Goal: Task Accomplishment & Management: Manage account settings

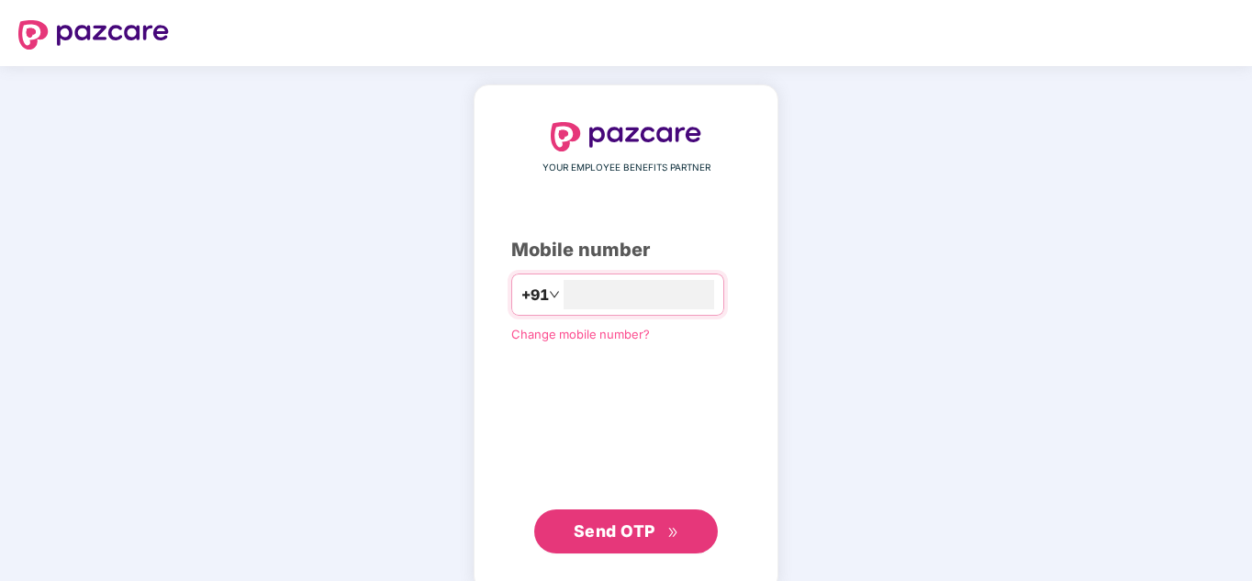
type input "**********"
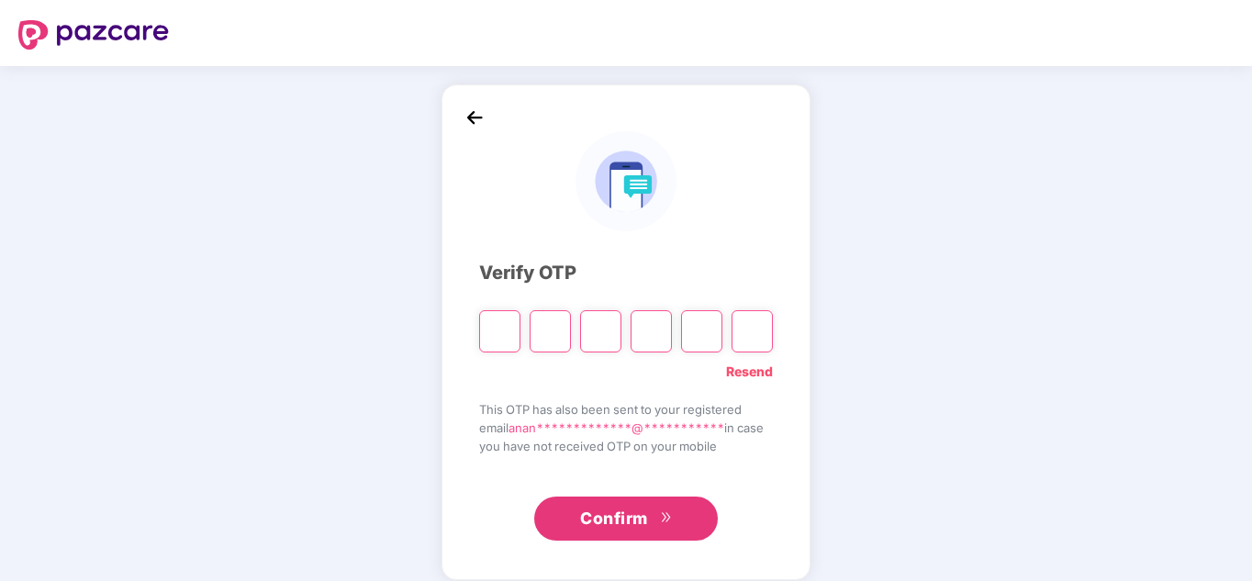
type input "*"
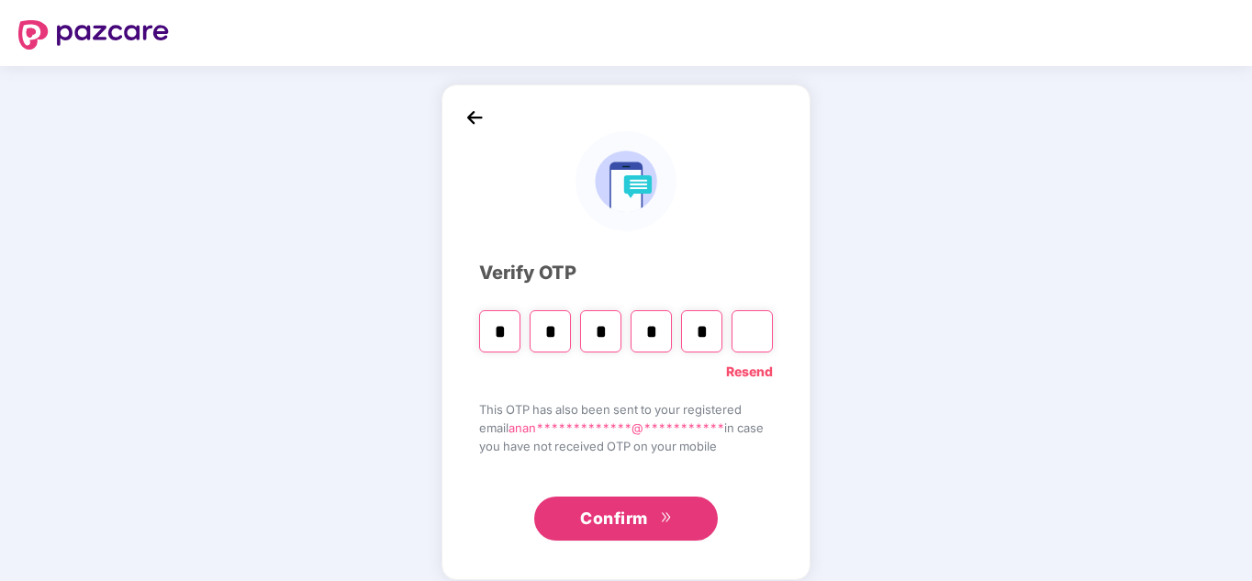
type input "*"
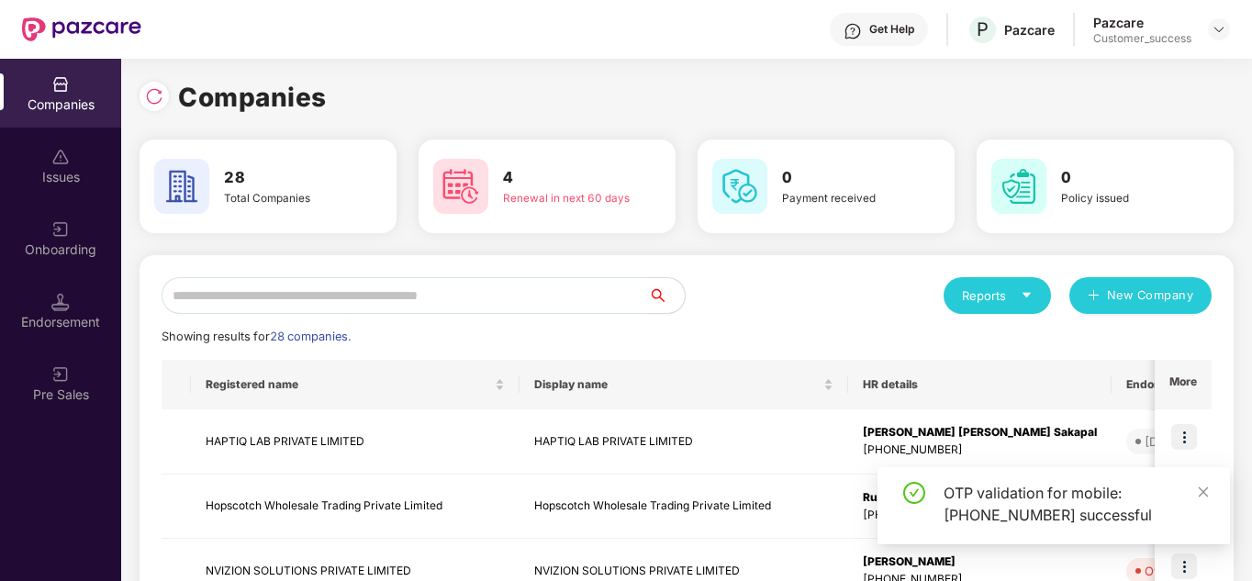
click at [440, 299] on input "text" at bounding box center [405, 295] width 487 height 37
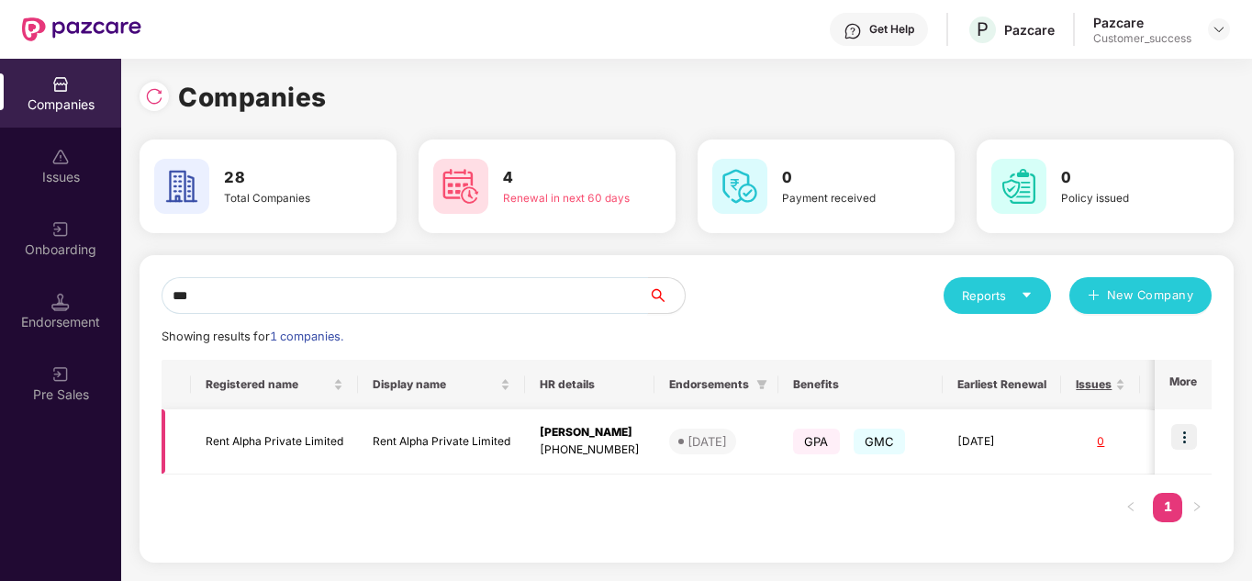
type input "***"
click at [1186, 441] on img at bounding box center [1185, 437] width 26 height 26
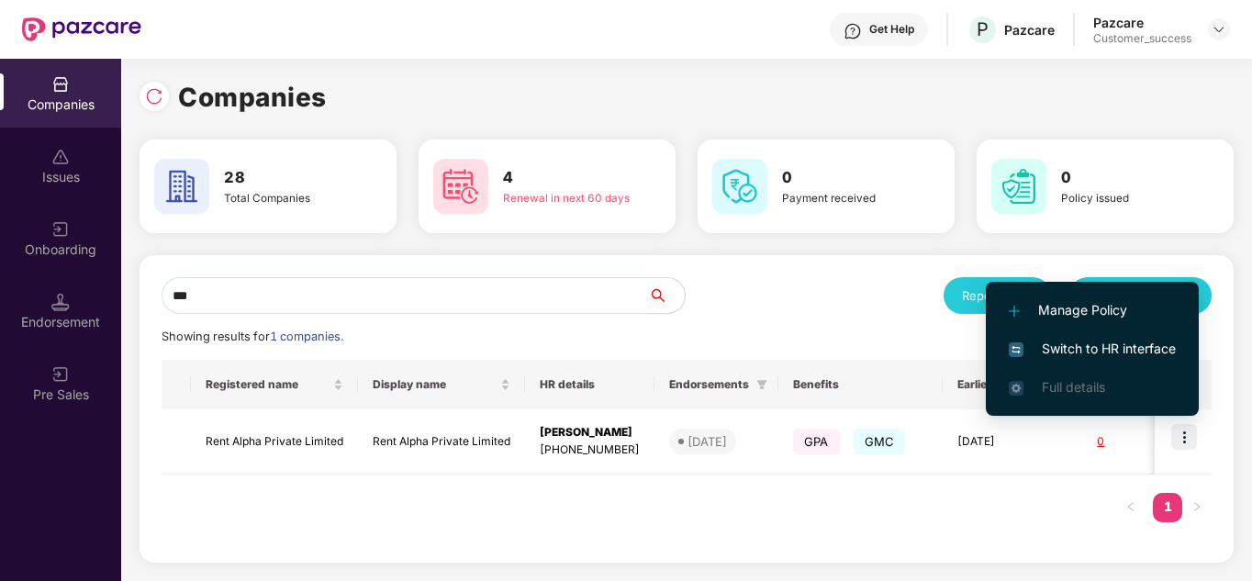
click at [1091, 343] on span "Switch to HR interface" at bounding box center [1092, 349] width 167 height 20
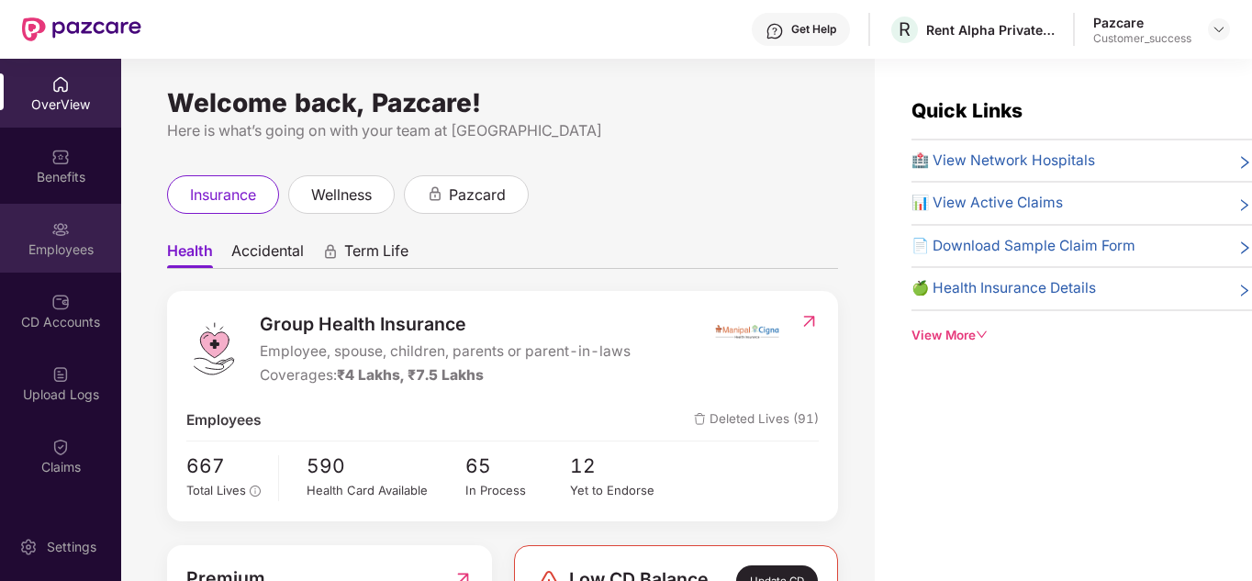
click at [57, 212] on div "Employees" at bounding box center [60, 238] width 121 height 69
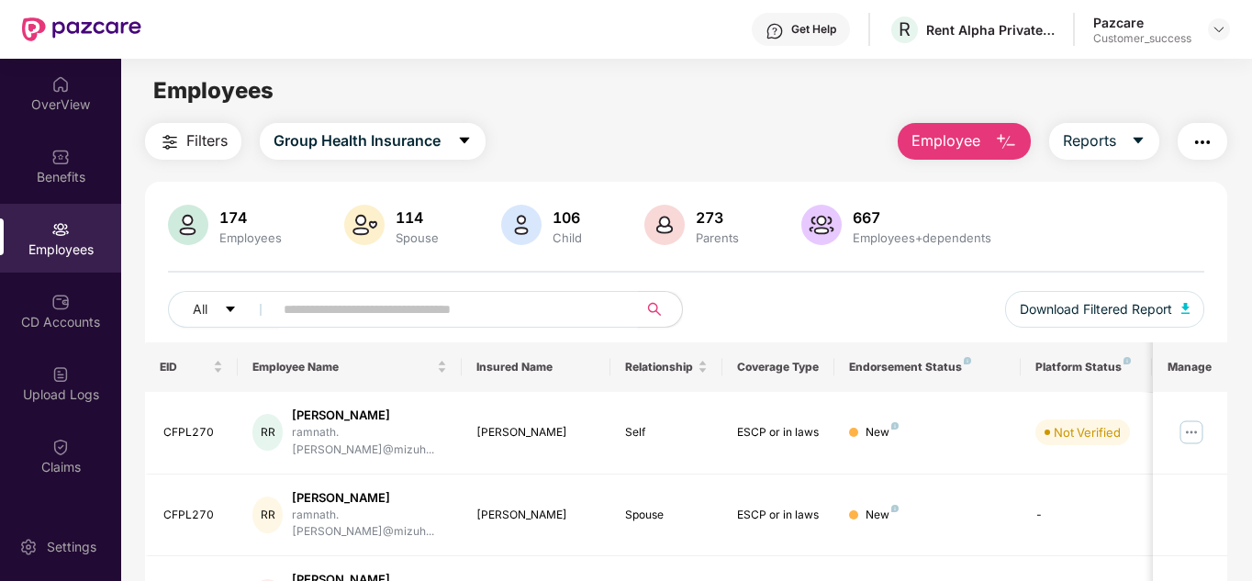
click at [407, 317] on input "text" at bounding box center [449, 310] width 330 height 28
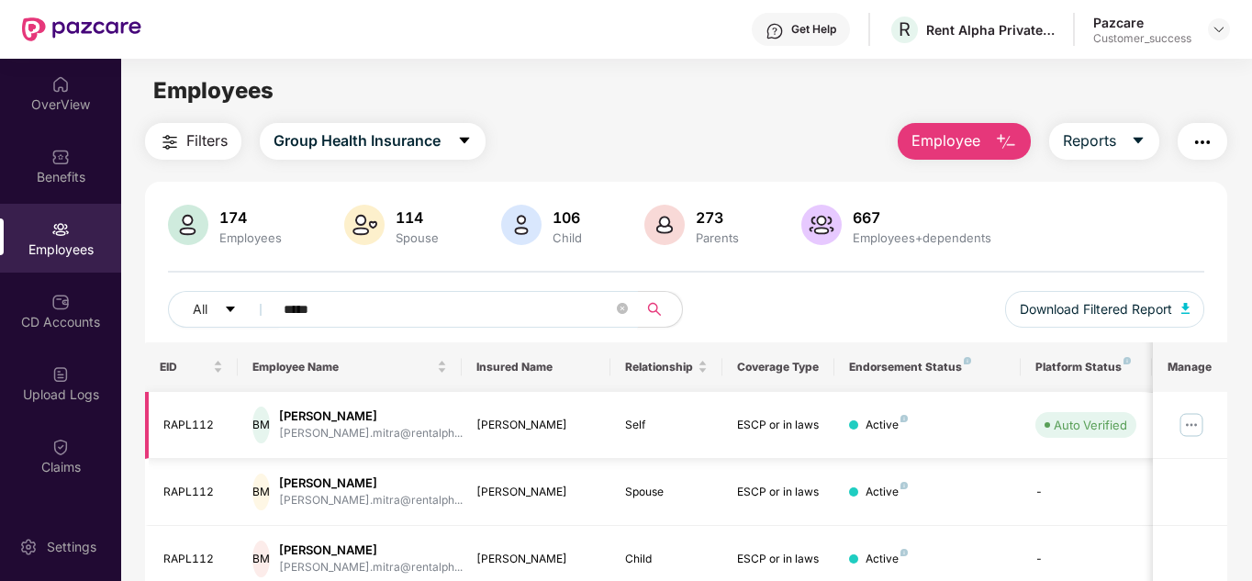
type input "*****"
click at [1202, 438] on img at bounding box center [1191, 424] width 29 height 29
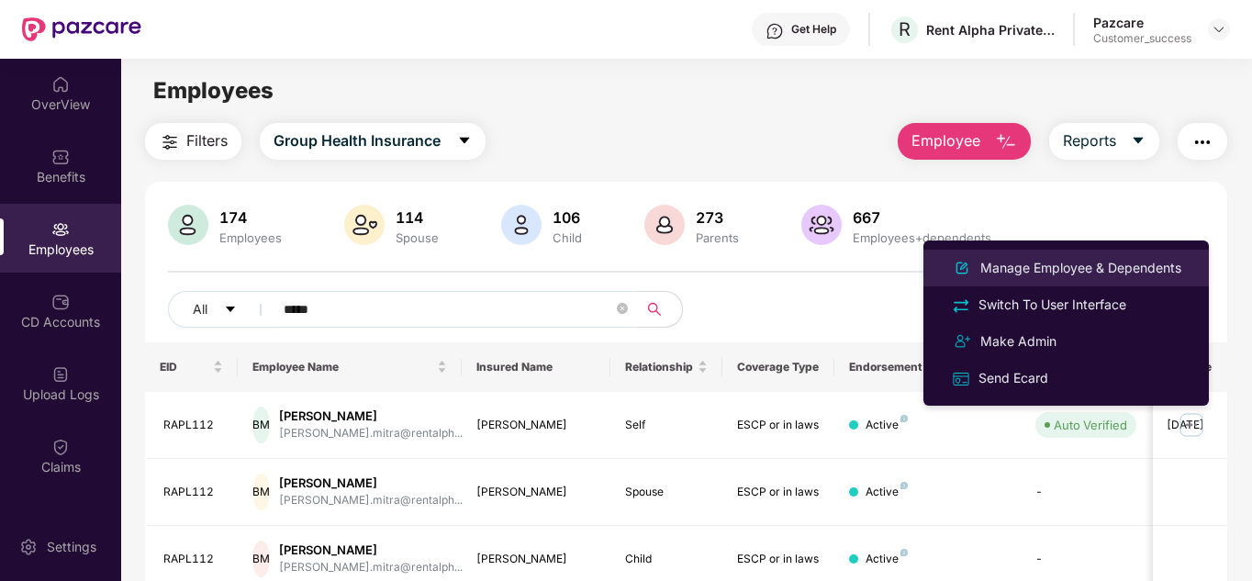
click at [1047, 280] on li "Manage Employee & Dependents" at bounding box center [1067, 268] width 286 height 37
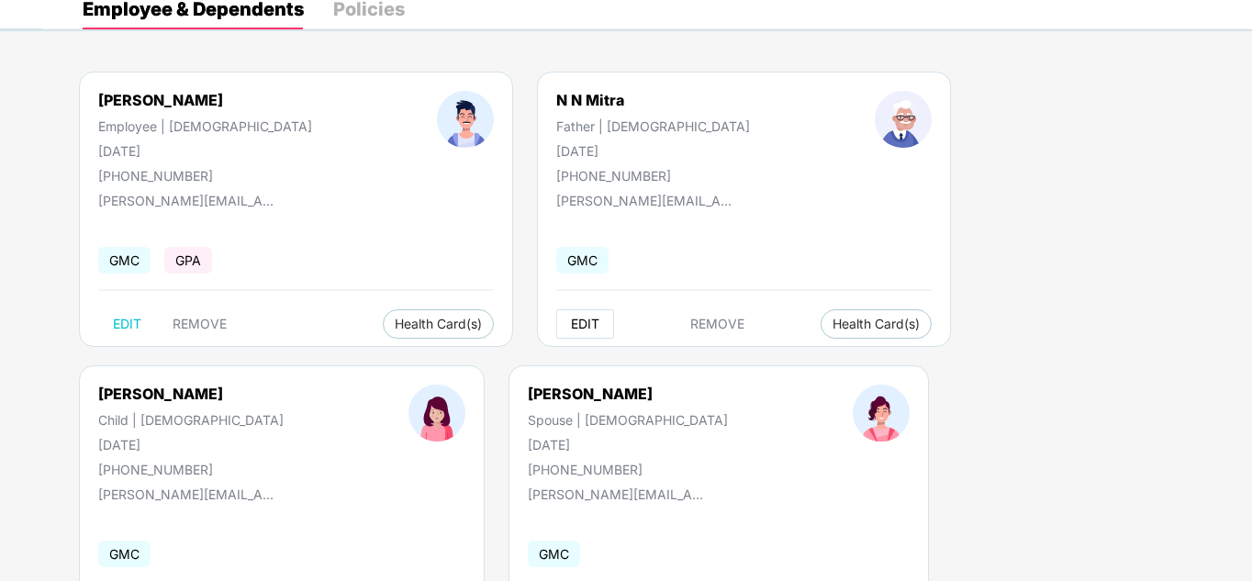
scroll to position [93, 0]
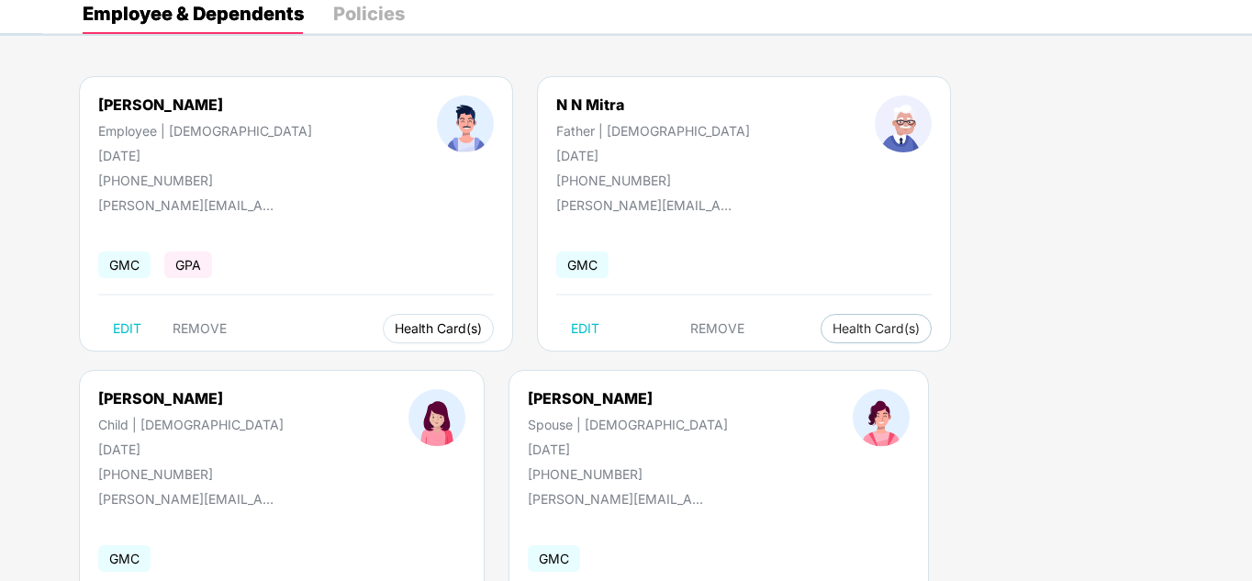
click at [395, 328] on span "Health Card(s)" at bounding box center [438, 328] width 87 height 9
click at [387, 363] on span "Health Insurance(ESCP or parent-in-law)" at bounding box center [423, 365] width 275 height 20
click at [983, 362] on span "Health Insurance(ESCP or parent-in-law)" at bounding box center [940, 365] width 275 height 20
click at [1220, 210] on div "[PERSON_NAME] Employee | [DEMOGRAPHIC_DATA] [DATE] [PHONE_NUMBER] [PERSON_NAME]…" at bounding box center [647, 517] width 1210 height 937
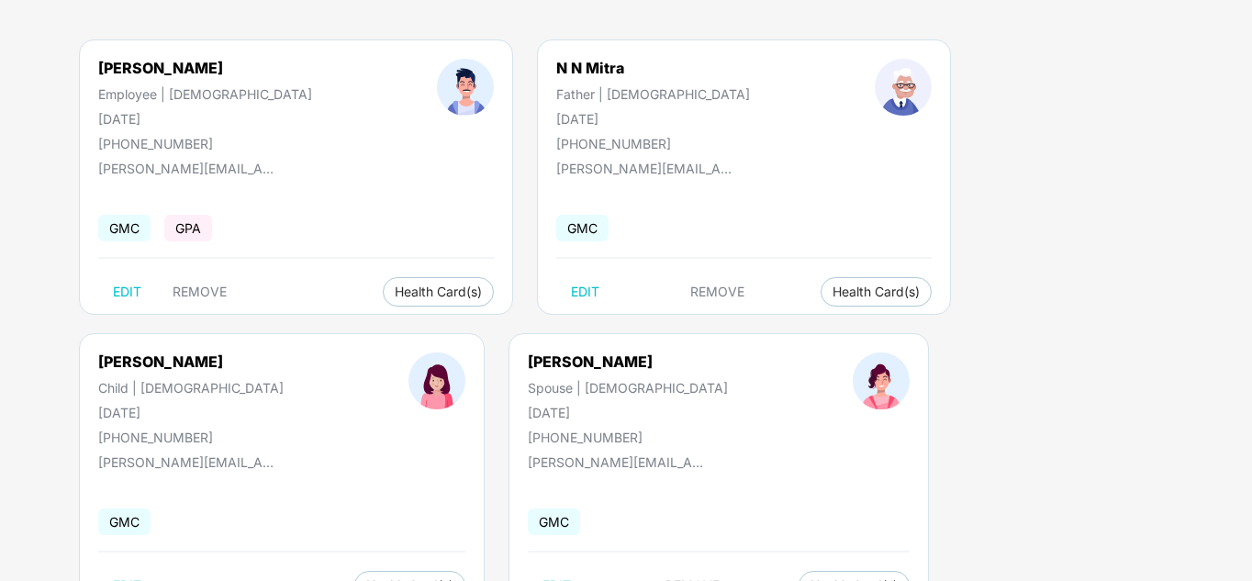
scroll to position [203, 0]
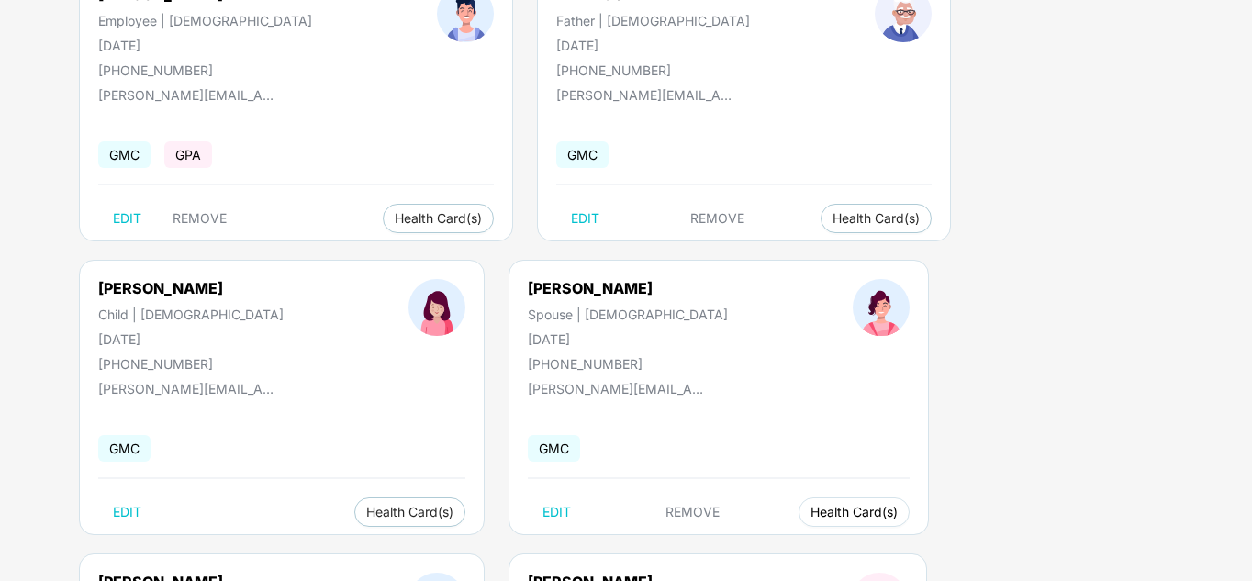
click at [811, 513] on span "Health Card(s)" at bounding box center [854, 512] width 87 height 9
click at [387, 549] on span "Health Insurance(ESCP or parent-in-law)" at bounding box center [423, 549] width 275 height 20
click at [724, 542] on span "Health Insurance(ESCP or parent-in-law)" at bounding box center [797, 549] width 275 height 20
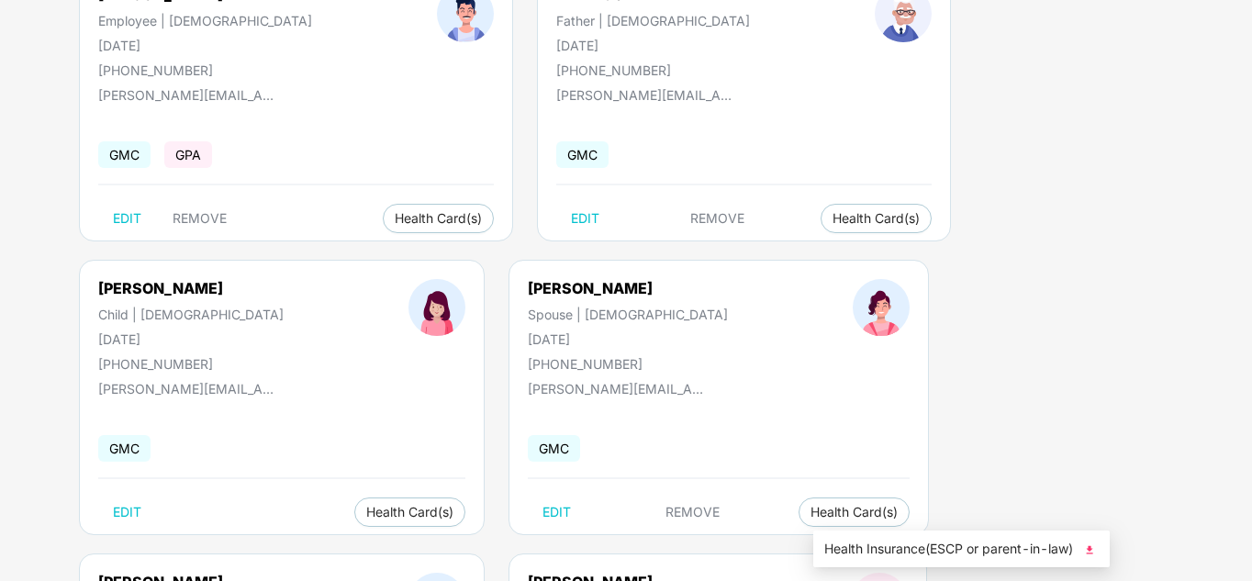
click at [1023, 548] on span "Health Insurance(ESCP or parent-in-law)" at bounding box center [962, 549] width 275 height 20
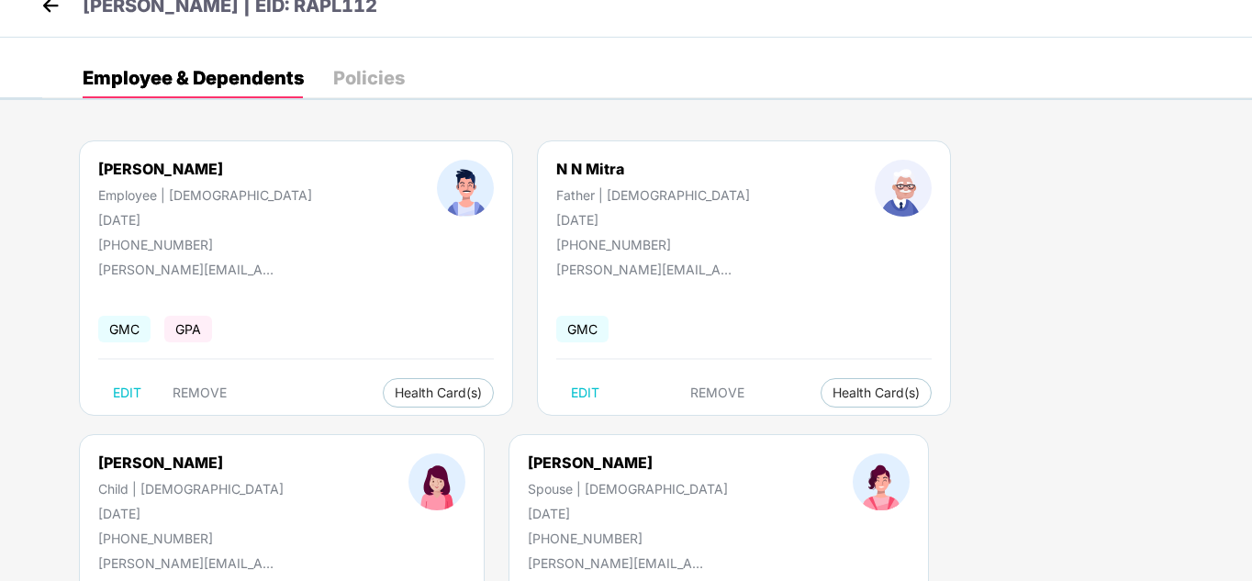
scroll to position [0, 0]
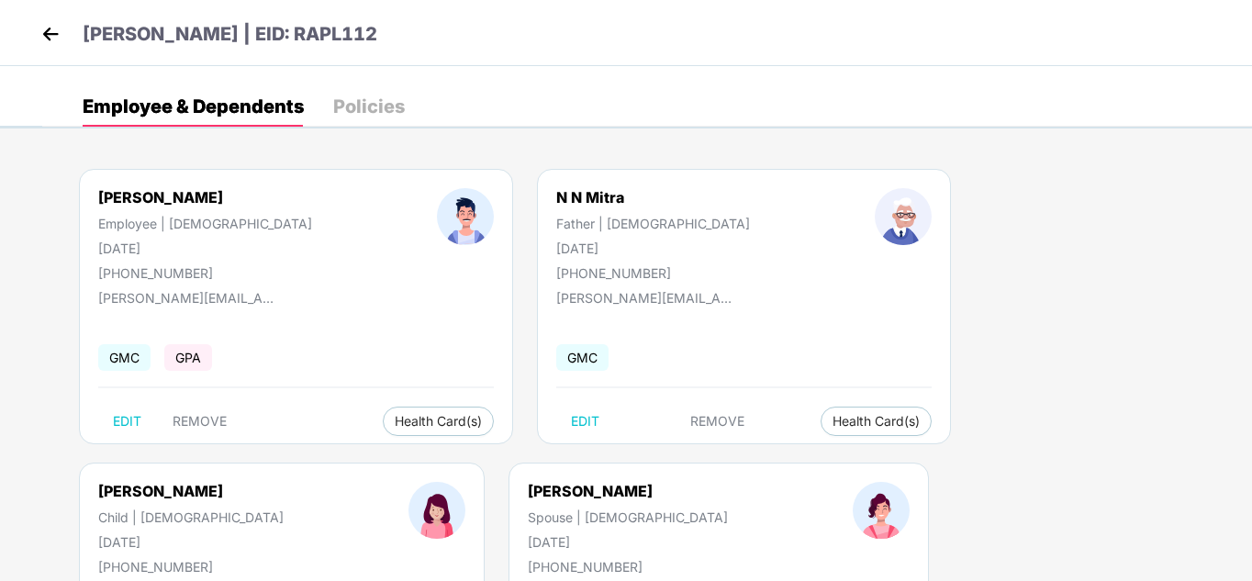
click at [46, 33] on img at bounding box center [51, 34] width 28 height 28
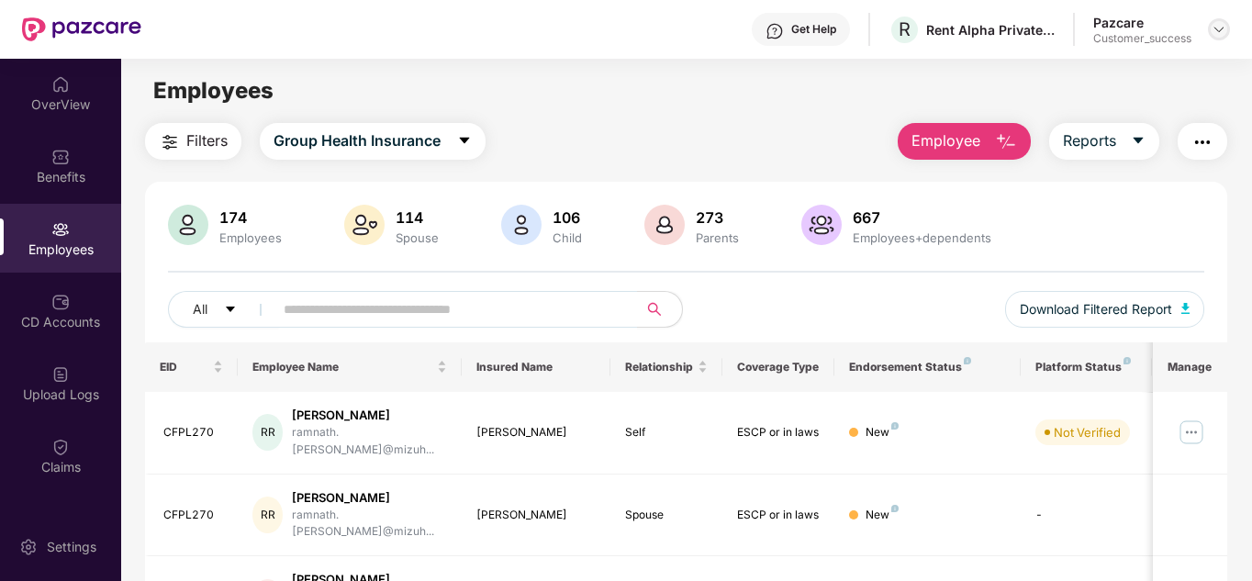
click at [1221, 32] on img at bounding box center [1219, 29] width 15 height 15
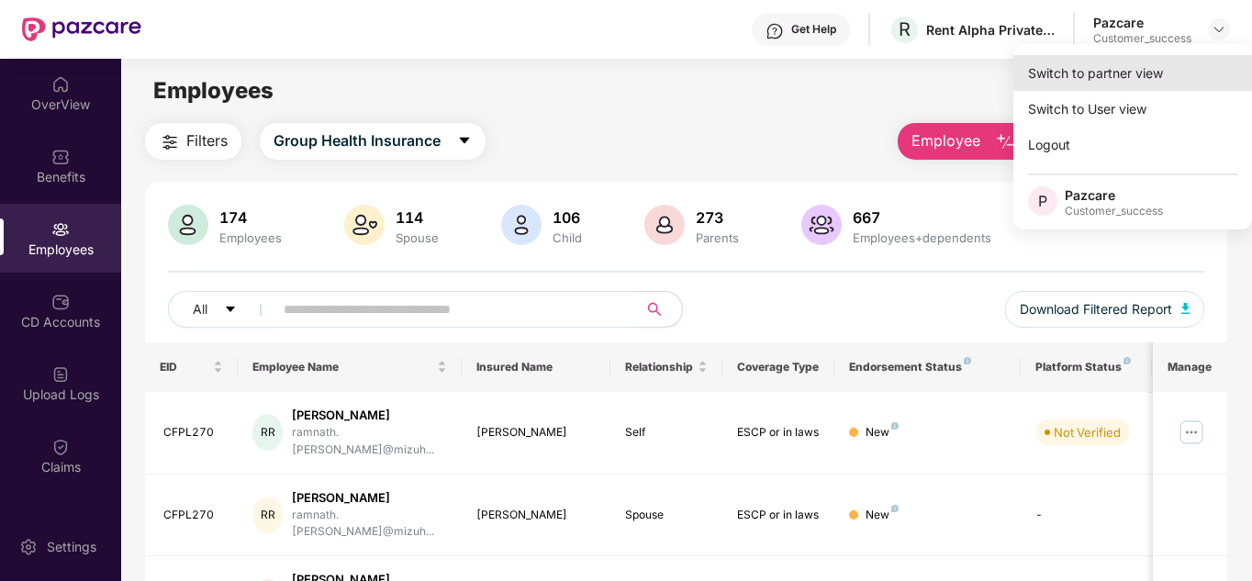
click at [1143, 63] on div "Switch to partner view" at bounding box center [1133, 73] width 239 height 36
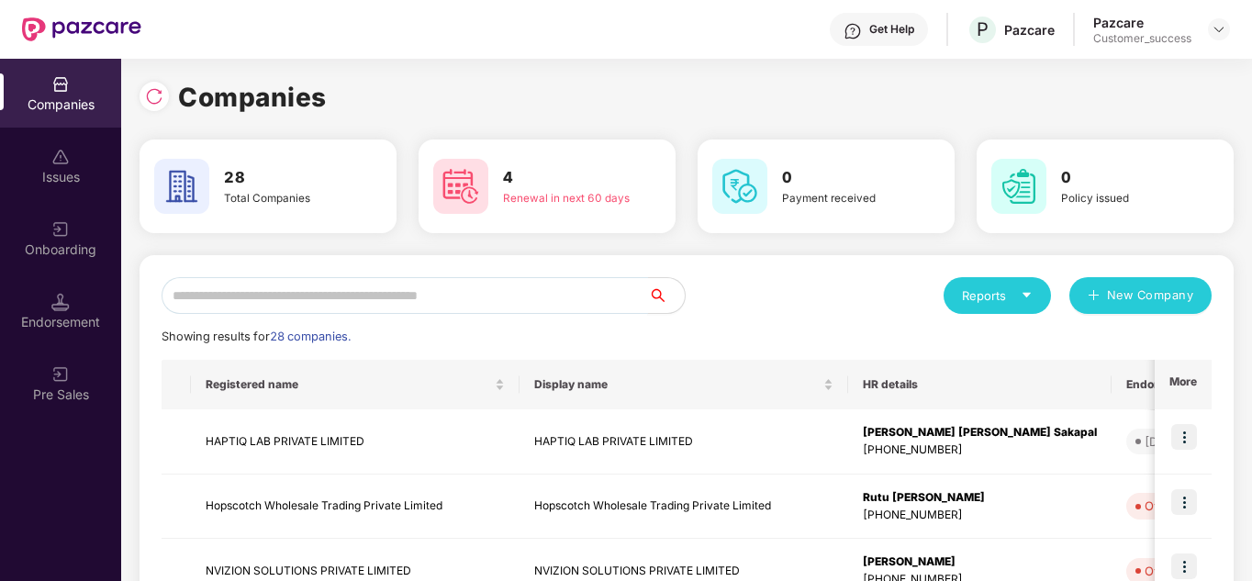
click at [412, 303] on input "text" at bounding box center [405, 295] width 487 height 37
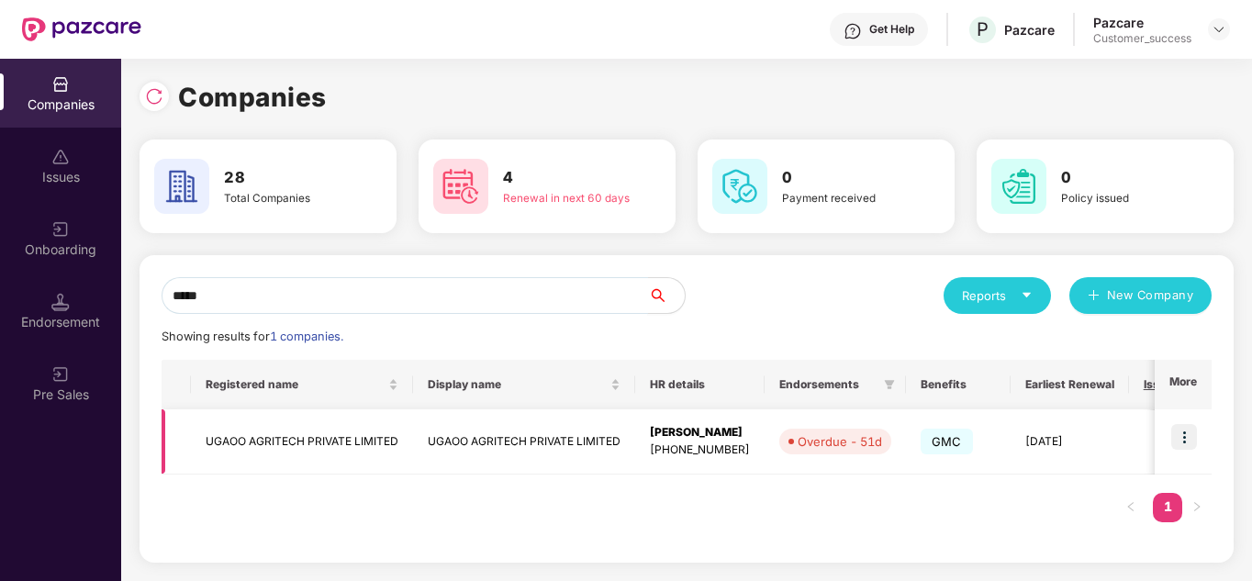
type input "*****"
click at [1185, 432] on img at bounding box center [1185, 437] width 26 height 26
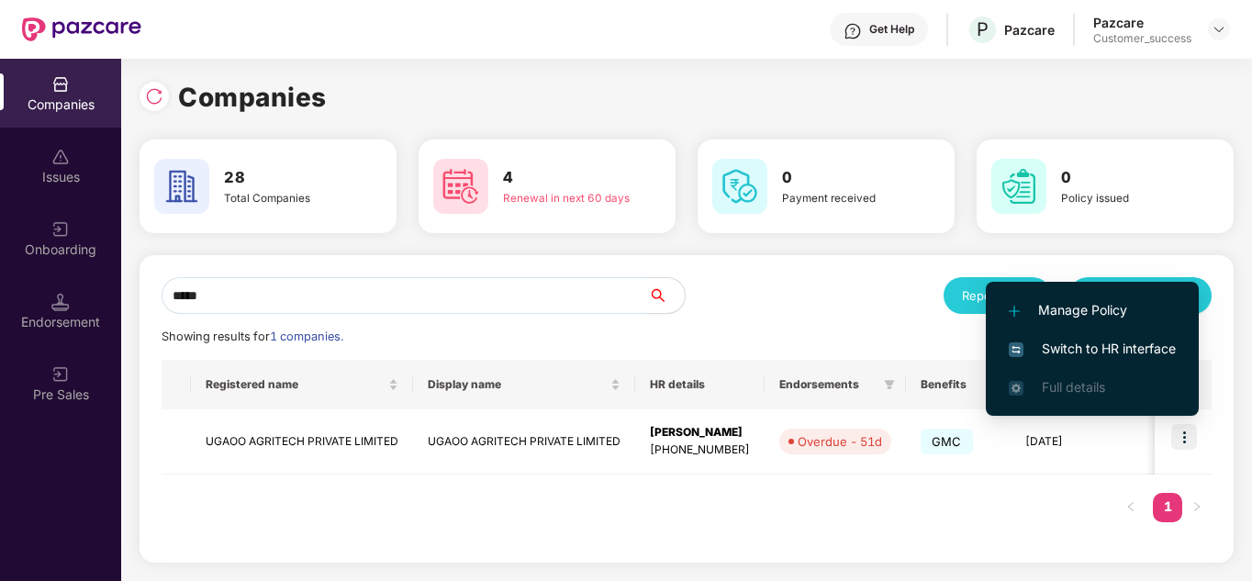
click at [1073, 339] on span "Switch to HR interface" at bounding box center [1092, 349] width 167 height 20
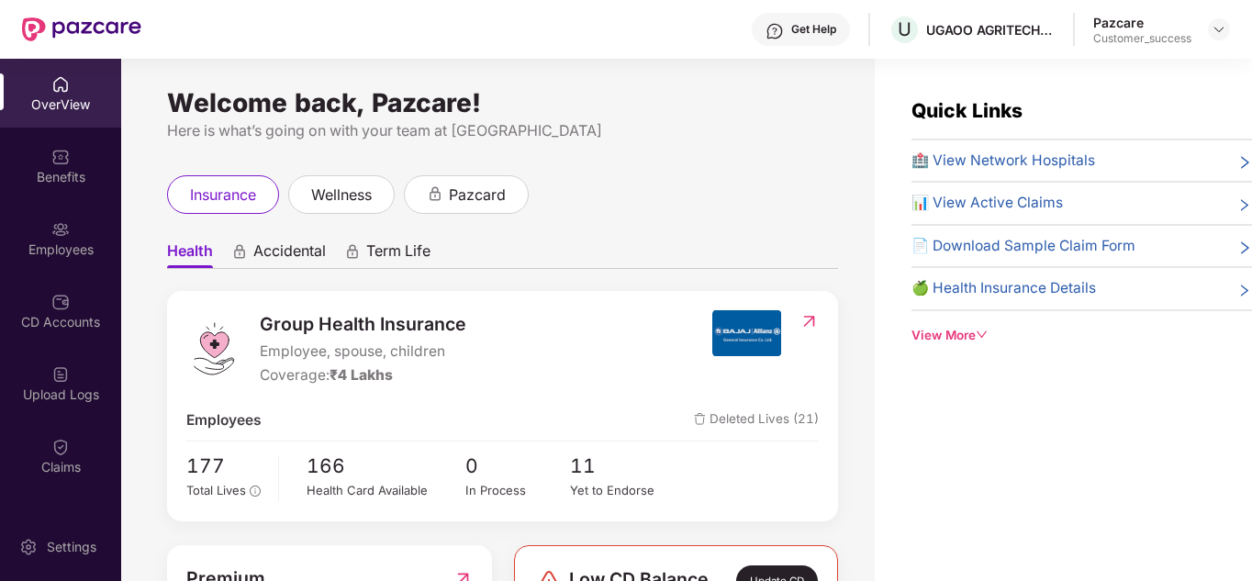
click at [618, 258] on ul "Health Accidental Term Life" at bounding box center [502, 250] width 671 height 37
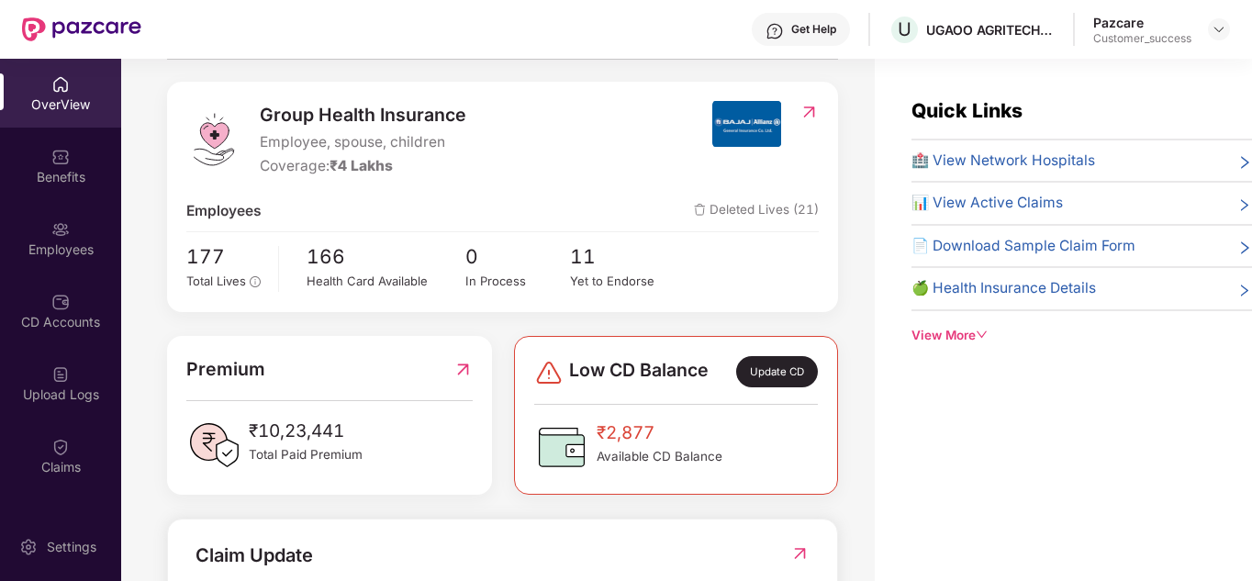
scroll to position [294, 0]
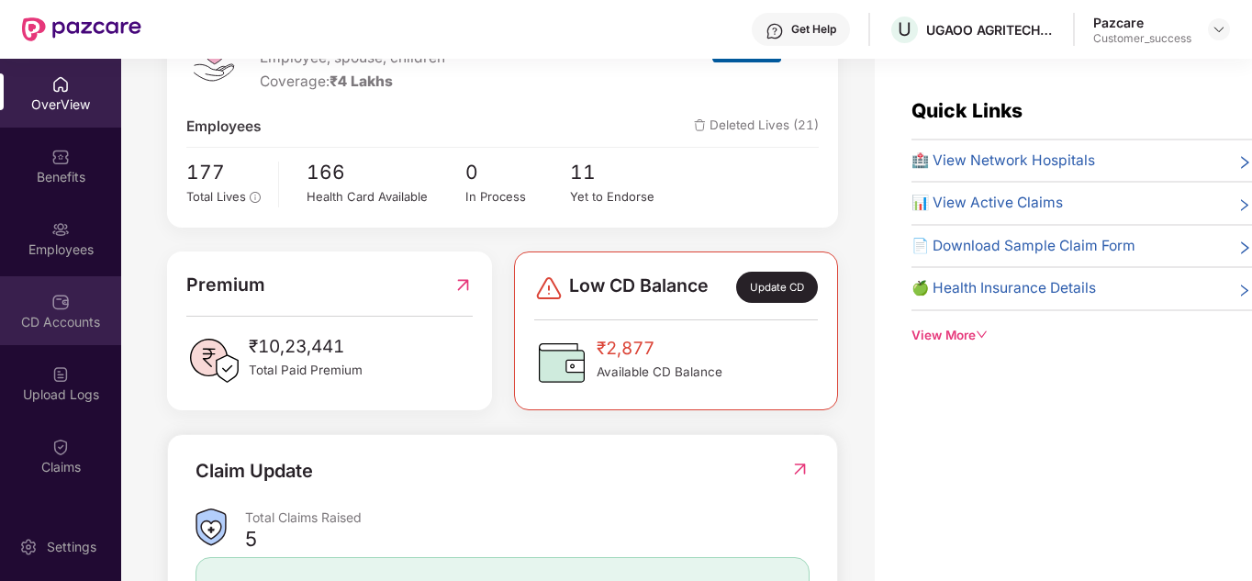
click at [43, 304] on div "CD Accounts" at bounding box center [60, 310] width 121 height 69
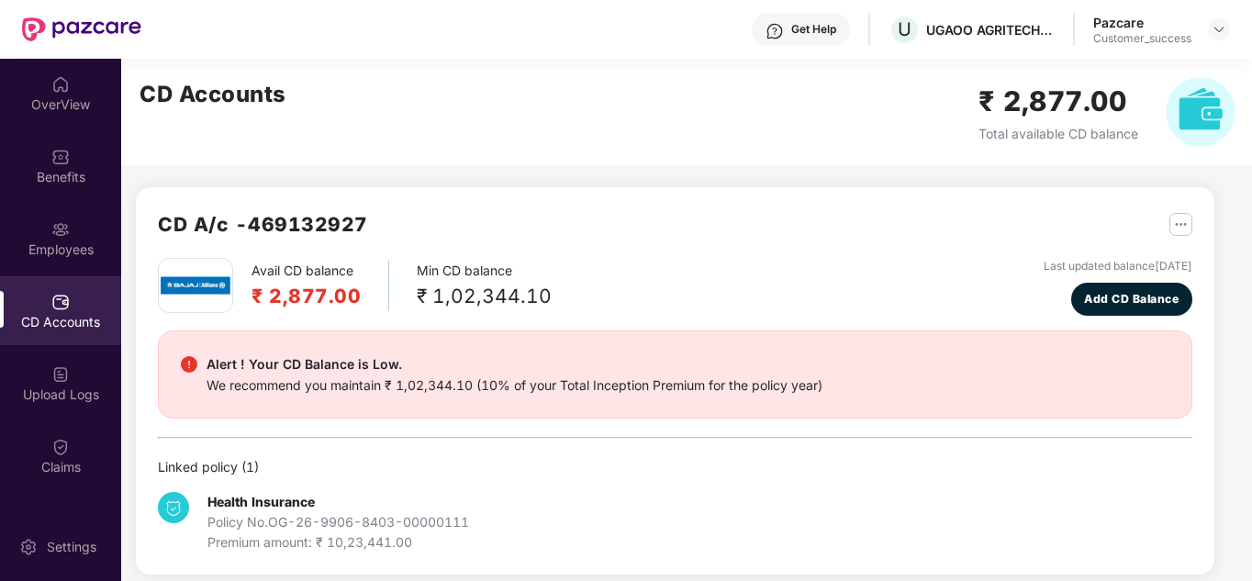
click at [718, 263] on div "Avail CD balance ₹ 2,877.00 Min CD balance ₹ 1,02,344.10 Last updated balance […" at bounding box center [675, 287] width 1035 height 58
click at [1218, 22] on img at bounding box center [1219, 29] width 15 height 15
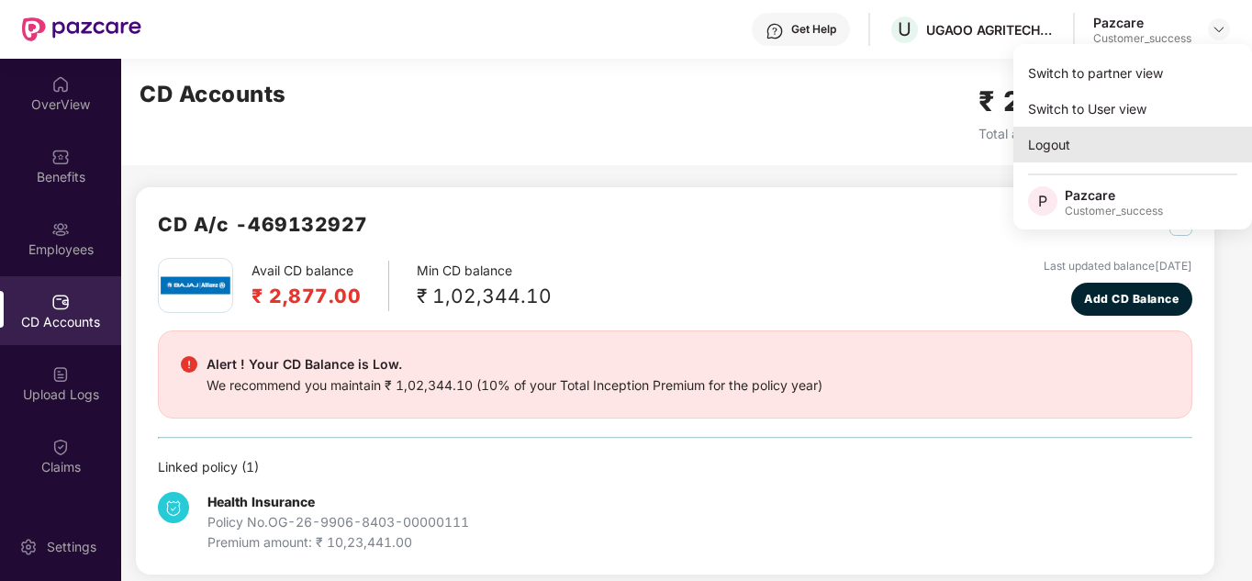
click at [1090, 138] on div "Logout" at bounding box center [1133, 145] width 239 height 36
